Goal: Find specific page/section

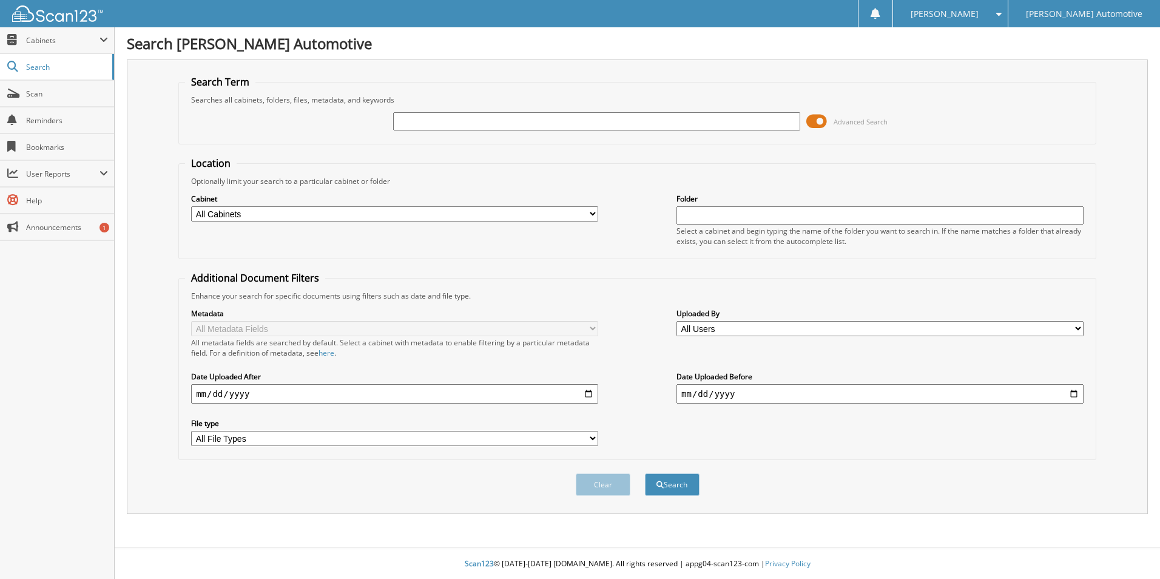
type input "4"
type input "76847a"
click at [645, 473] on button "Search" at bounding box center [672, 484] width 55 height 22
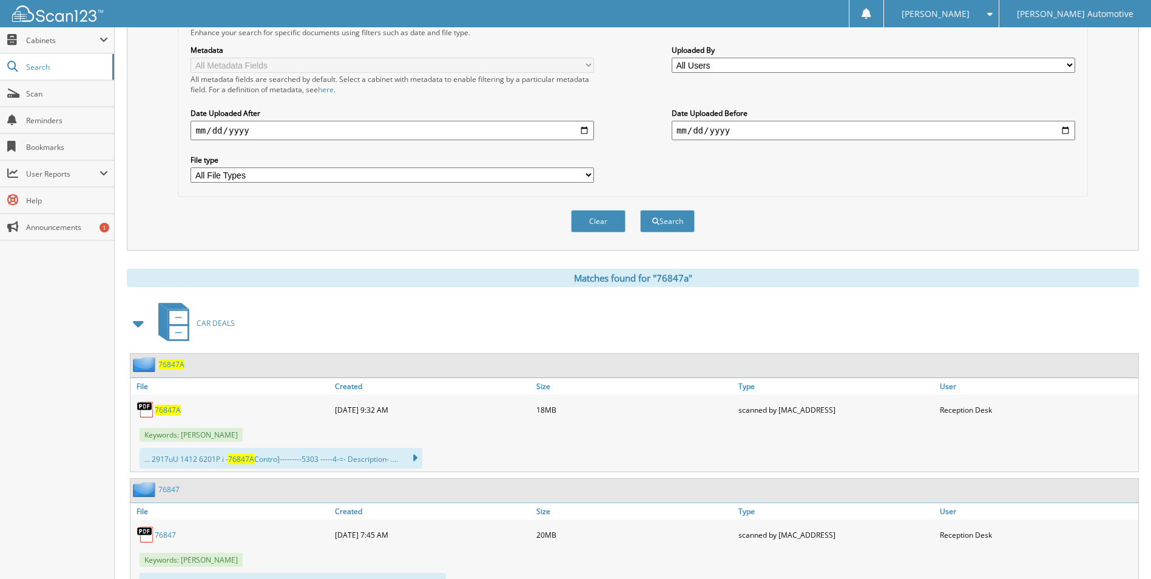
scroll to position [303, 0]
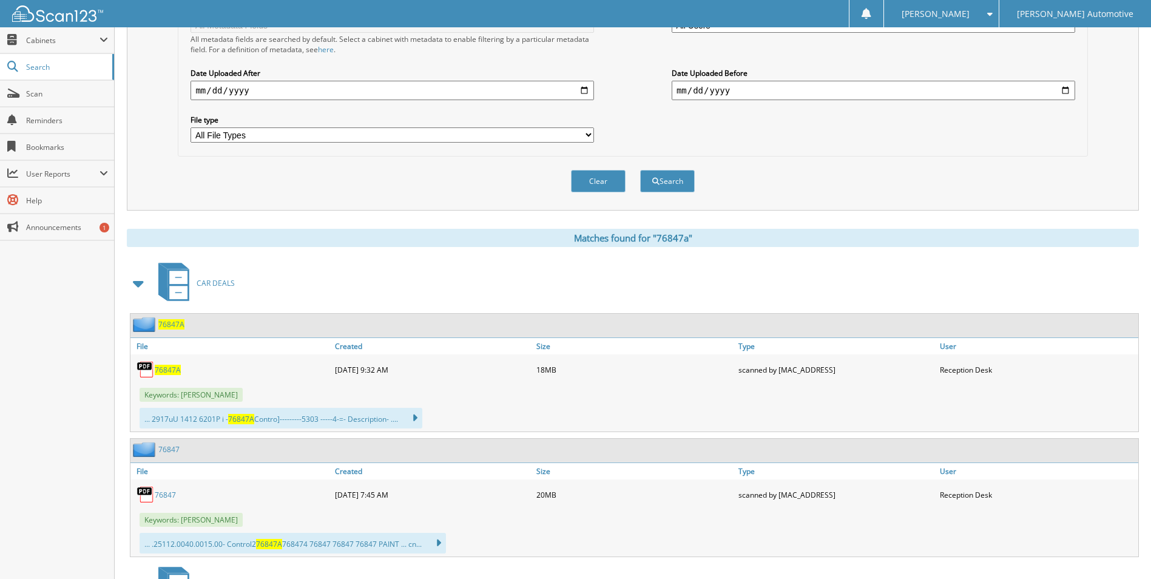
click at [168, 368] on span "76847A" at bounding box center [168, 370] width 26 height 10
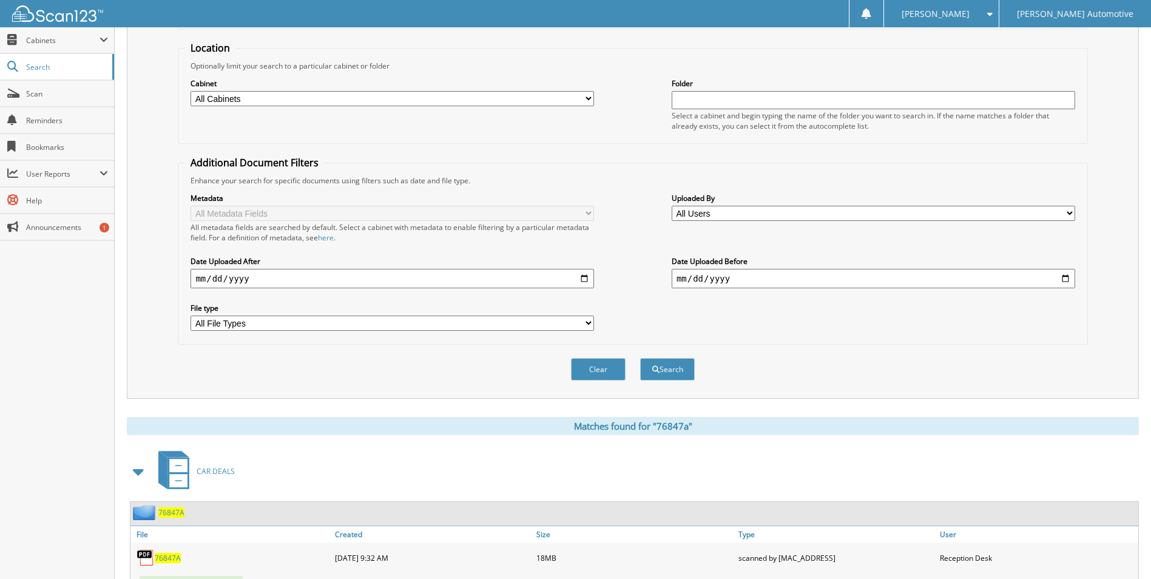
scroll to position [0, 0]
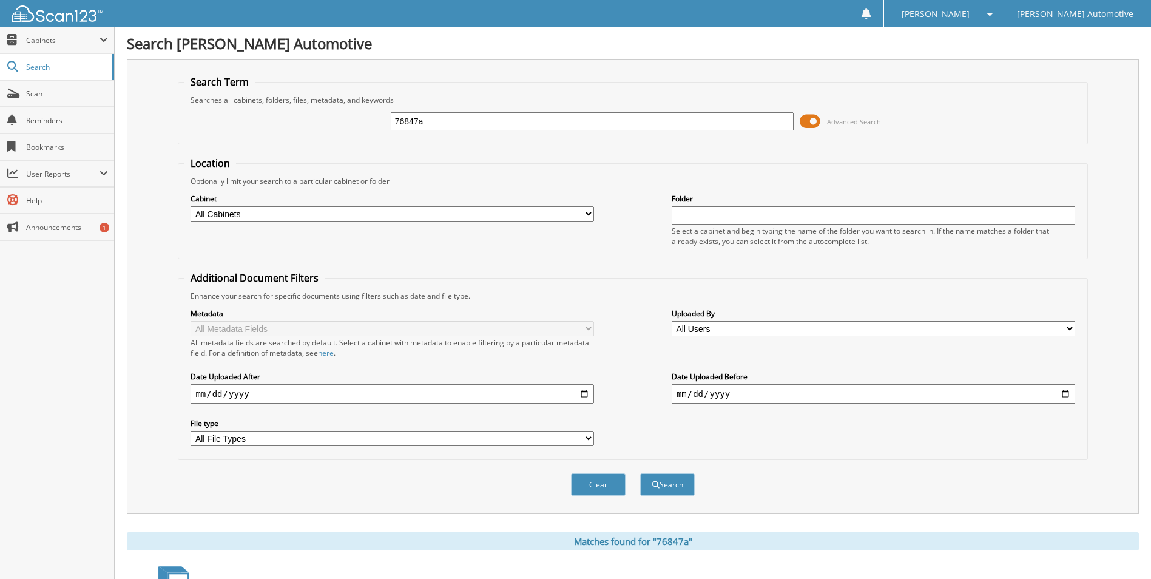
drag, startPoint x: 442, startPoint y: 120, endPoint x: 334, endPoint y: 137, distance: 109.9
click at [334, 137] on div "76847a Advanced Search" at bounding box center [632, 121] width 896 height 33
type input "48042A"
click at [640, 473] on button "Search" at bounding box center [667, 484] width 55 height 22
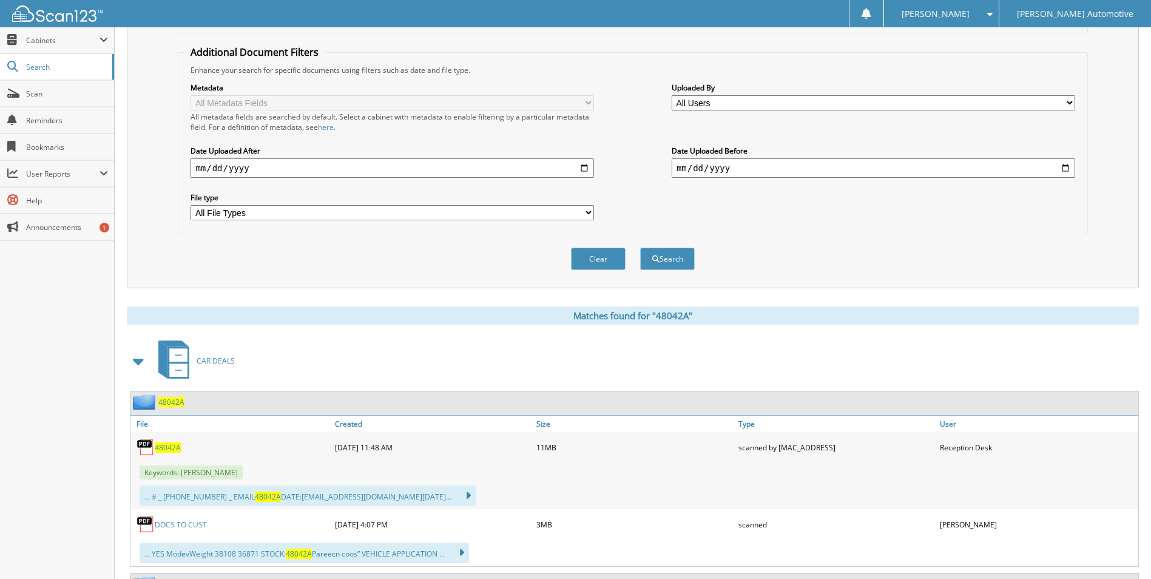
scroll to position [243, 0]
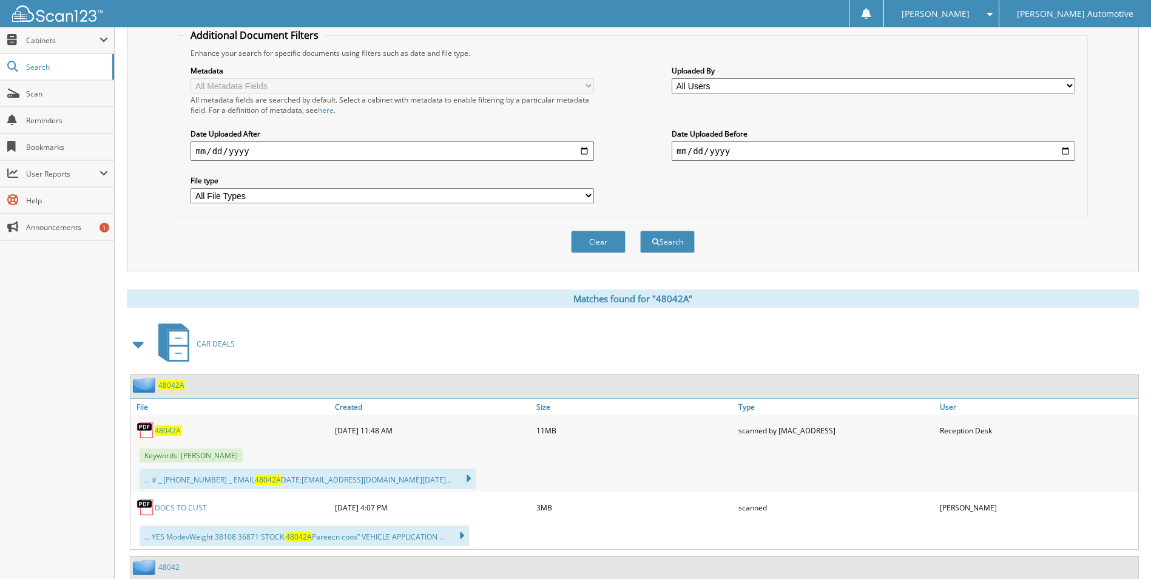
click at [167, 432] on span "48042A" at bounding box center [168, 430] width 26 height 10
click at [178, 509] on link "DOCS TO CUST" at bounding box center [181, 507] width 52 height 10
